Goal: Ask a question

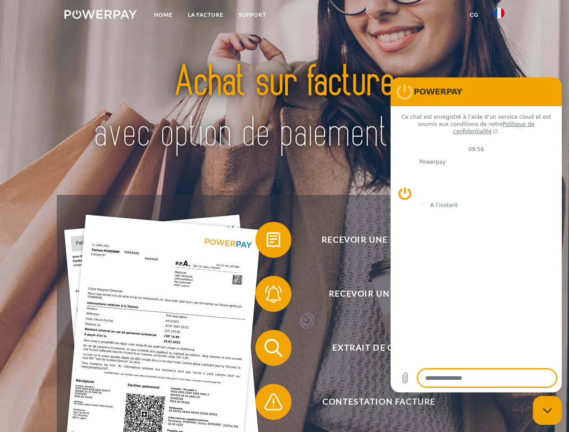
click at [100, 16] on img at bounding box center [100, 14] width 72 height 9
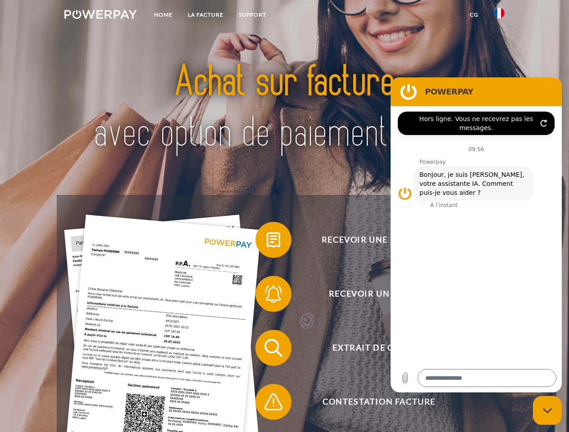
click at [499, 16] on img at bounding box center [498, 13] width 11 height 11
click at [474, 15] on link "CG" at bounding box center [474, 15] width 24 height 16
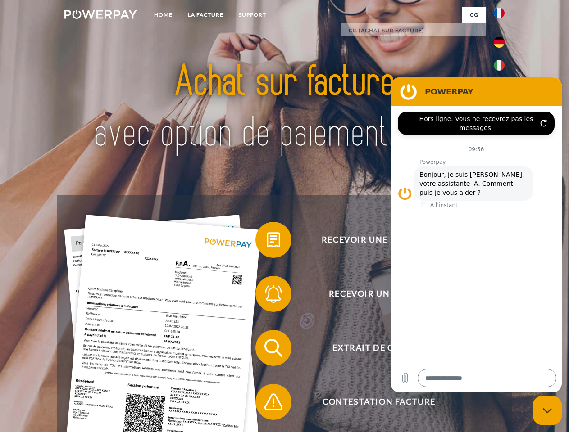
click at [266, 242] on span at bounding box center [259, 239] width 45 height 45
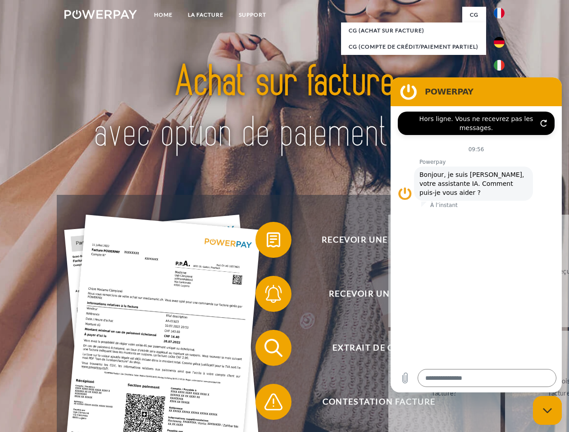
click at [266, 296] on div "Recevoir une facture ? Recevoir un rappel? Extrait de compte retour" at bounding box center [284, 375] width 455 height 360
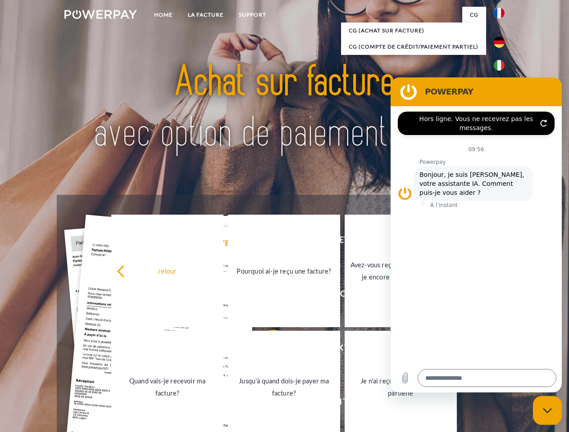
click at [266, 350] on link "Jusqu'à quand dois-je payer ma facture?" at bounding box center [284, 387] width 112 height 113
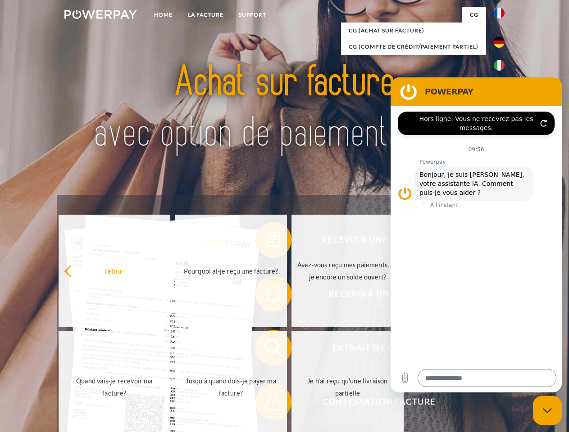
click at [266, 404] on span at bounding box center [259, 401] width 45 height 45
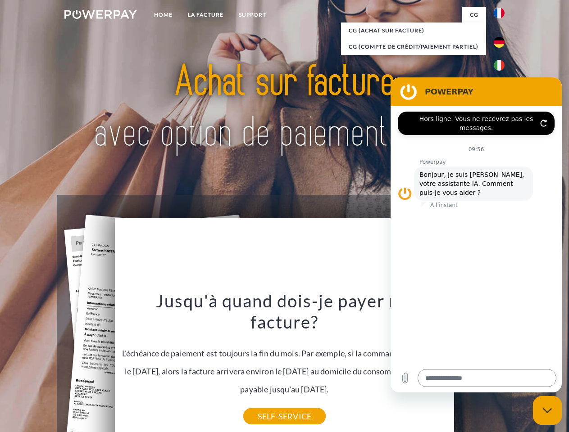
click at [547, 411] on icon "Fermer la fenêtre de messagerie" at bounding box center [546, 411] width 9 height 6
type textarea "*"
